Goal: Navigation & Orientation: Find specific page/section

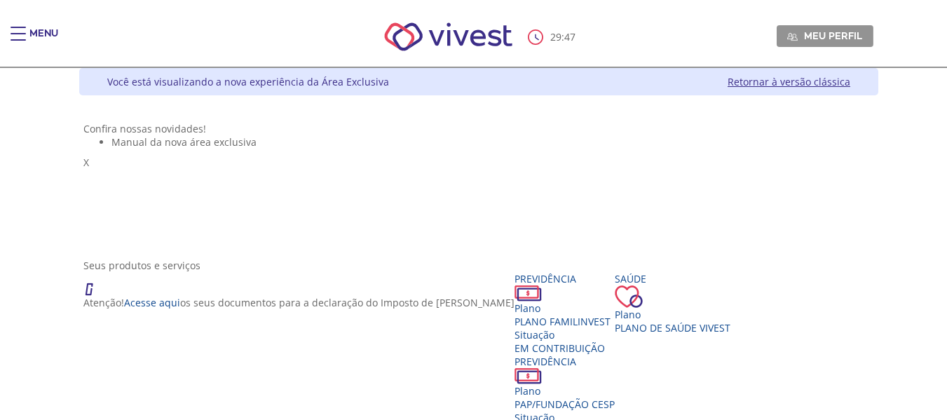
click at [20, 29] on div "Main header" at bounding box center [18, 41] width 15 height 28
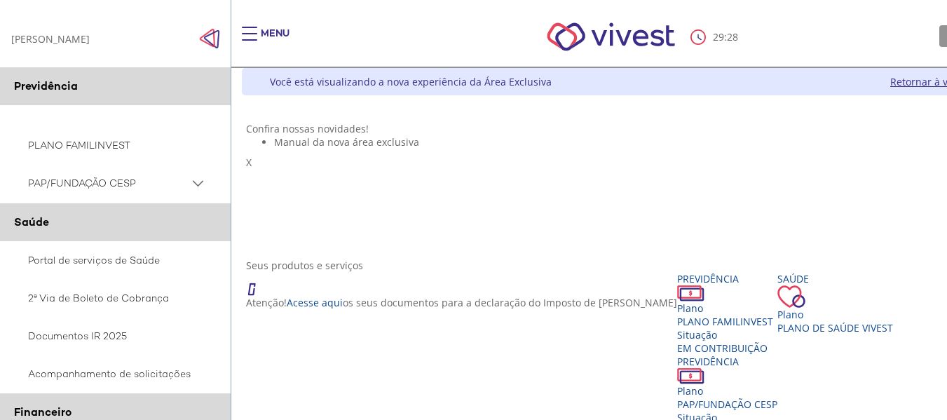
click at [249, 42] on div "Main header" at bounding box center [249, 41] width 15 height 28
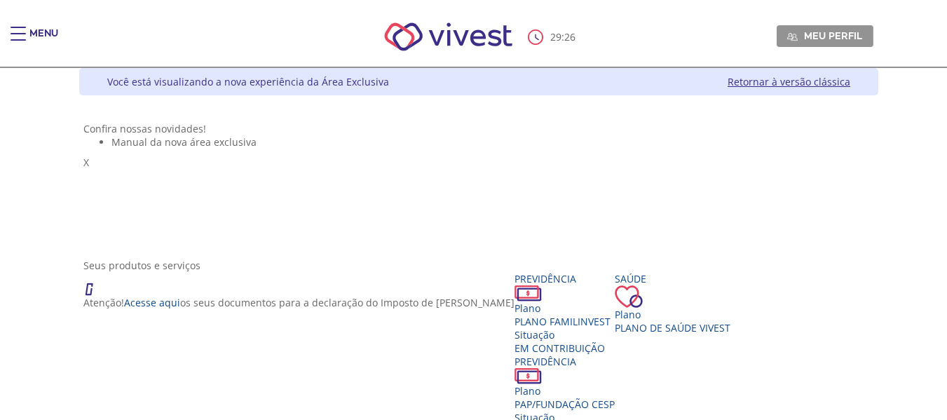
click at [850, 81] on link "Retornar à versão clássica" at bounding box center [788, 81] width 123 height 13
